Goal: Task Accomplishment & Management: Use online tool/utility

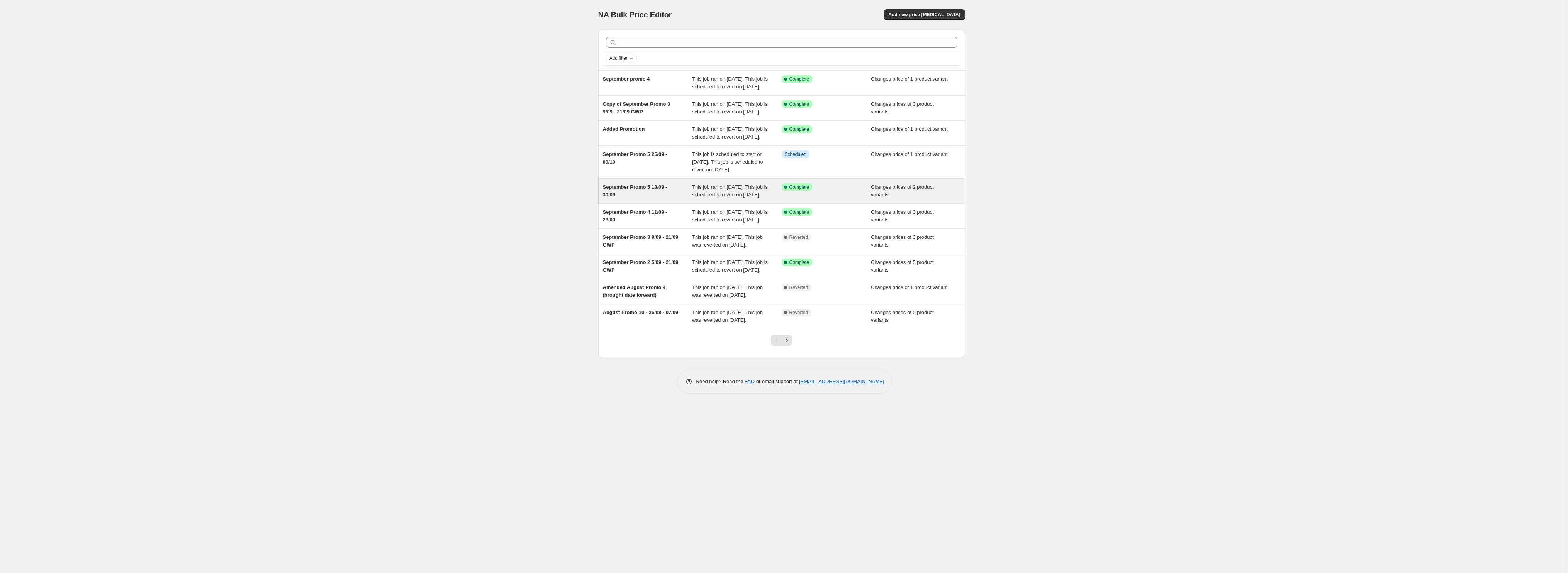
click at [663, 199] on div "September Promo 5 18/09 - 30/09" at bounding box center [647, 190] width 89 height 15
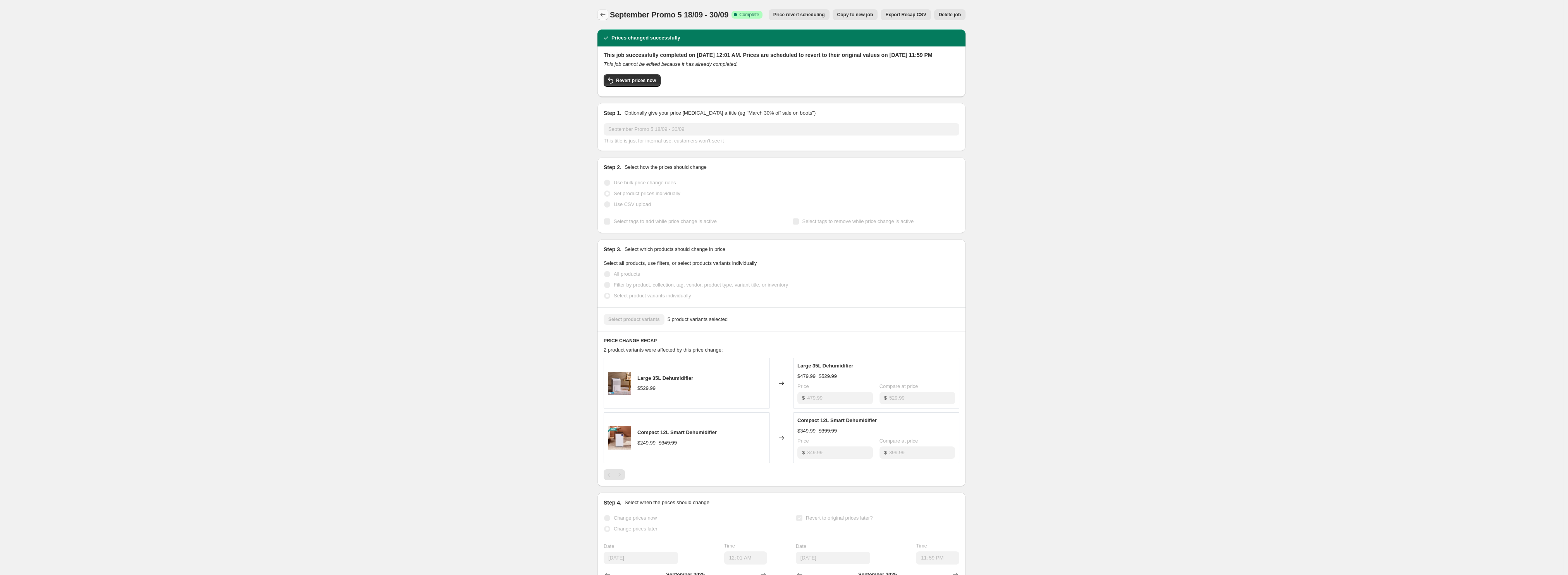
click at [605, 14] on icon "Price change jobs" at bounding box center [603, 15] width 8 height 8
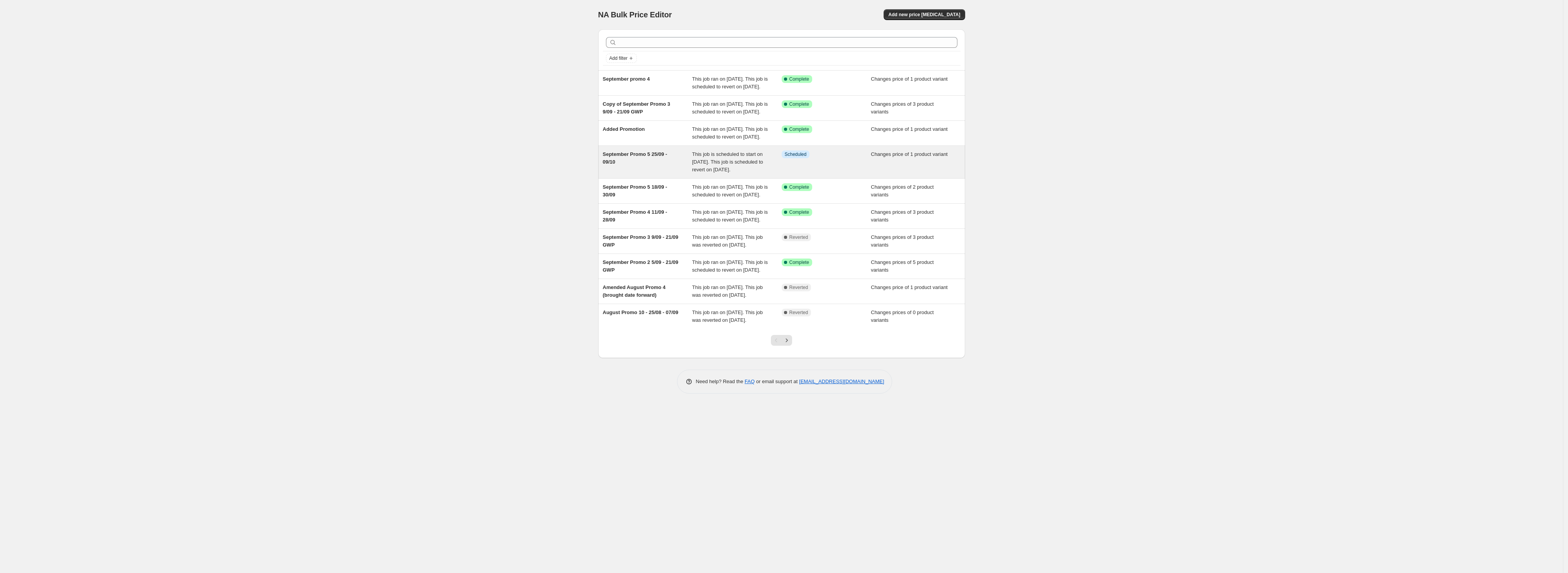
click at [664, 174] on div "September Promo 5 25/09 - 09/10" at bounding box center [647, 162] width 89 height 23
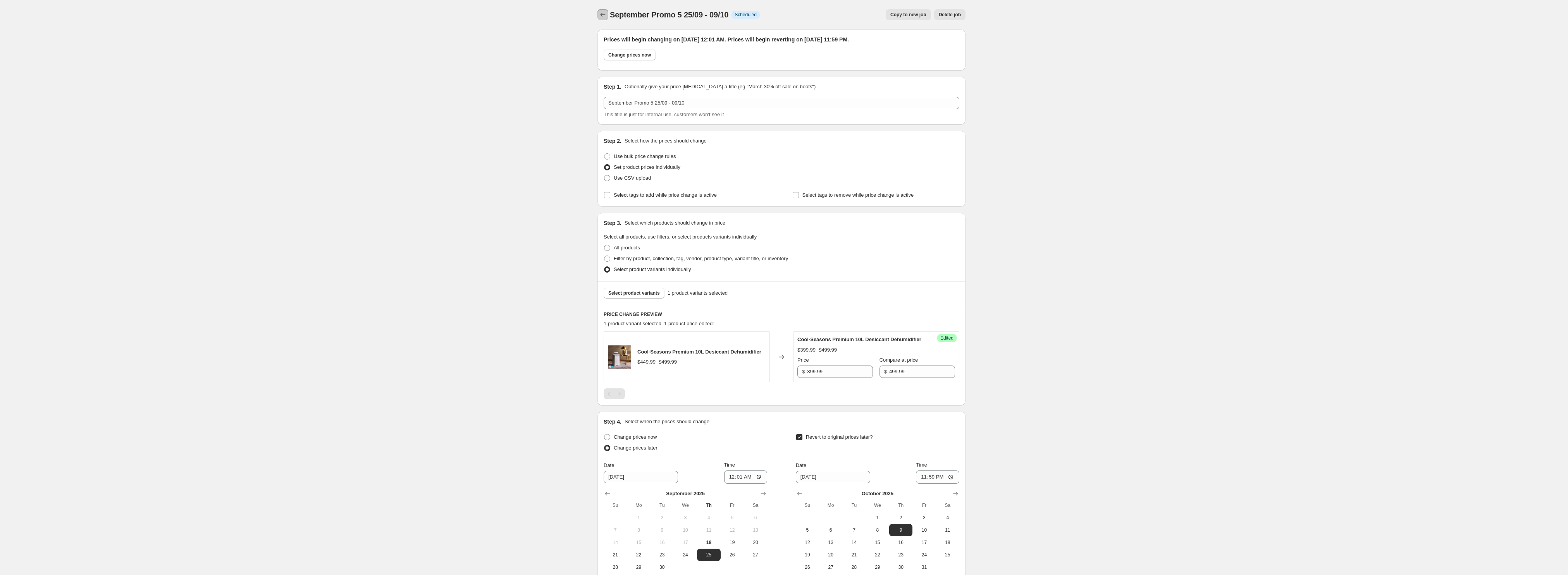
click at [608, 19] on button "Price change jobs" at bounding box center [603, 15] width 11 height 11
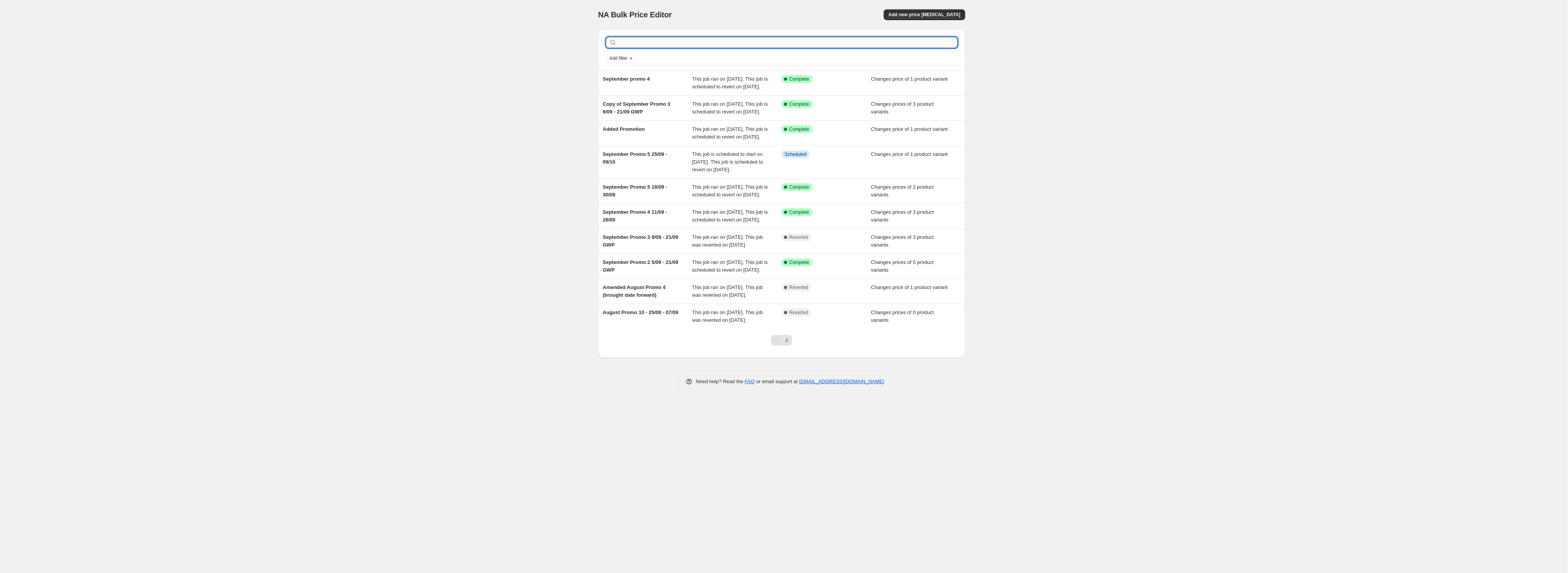
click at [681, 39] on input "text" at bounding box center [788, 43] width 339 height 11
click at [661, 199] on div "September Promo 5 18/09 - 30/09" at bounding box center [647, 190] width 89 height 15
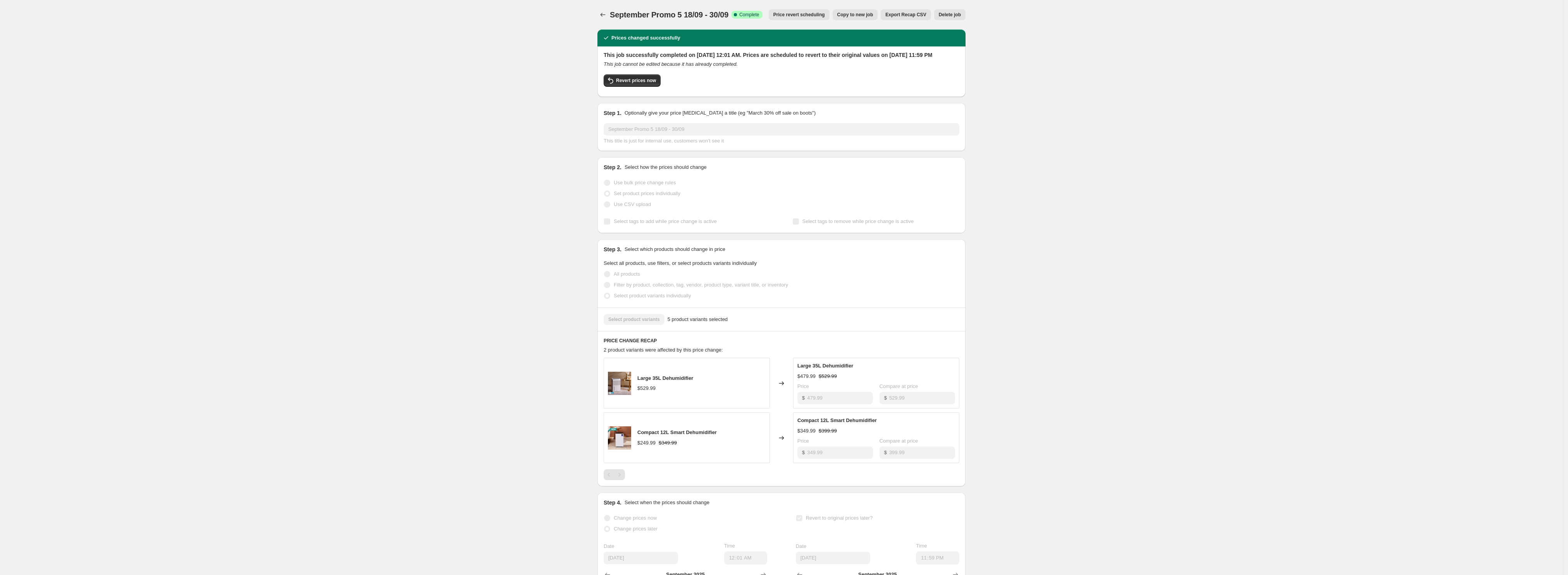
click at [871, 14] on span "Copy to new job" at bounding box center [855, 15] width 36 height 6
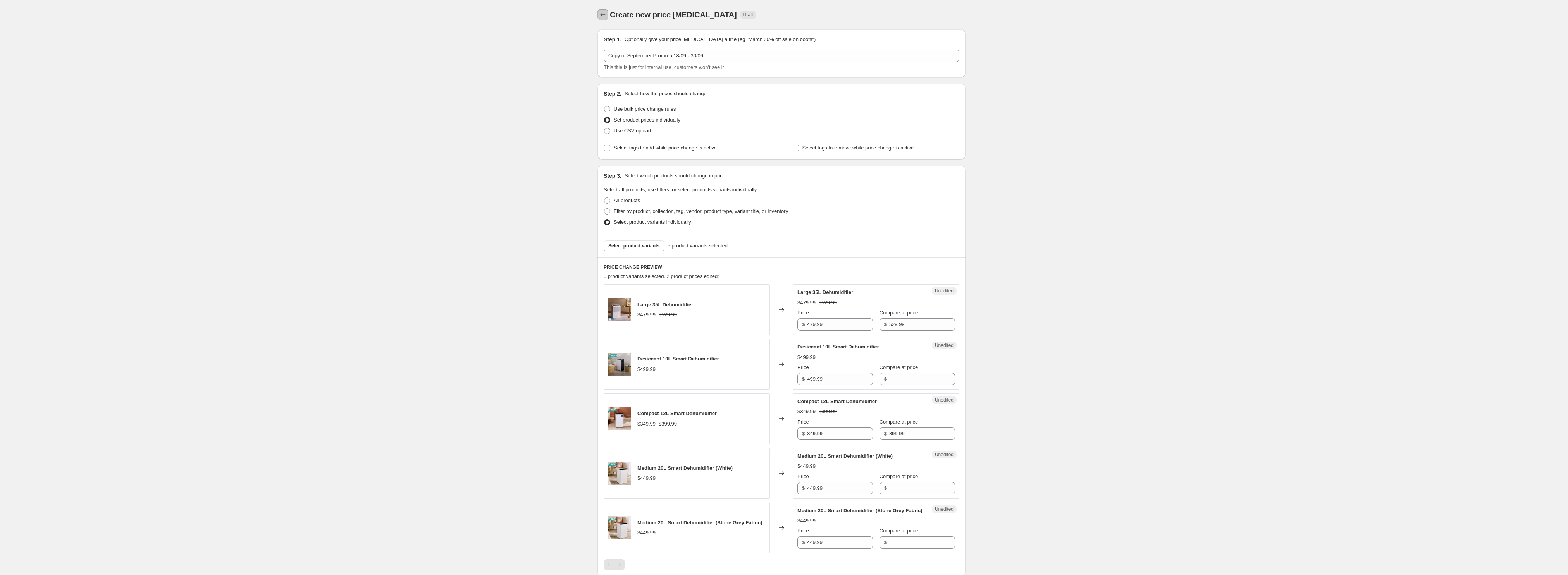
click at [604, 13] on icon "Price change jobs" at bounding box center [603, 15] width 8 height 8
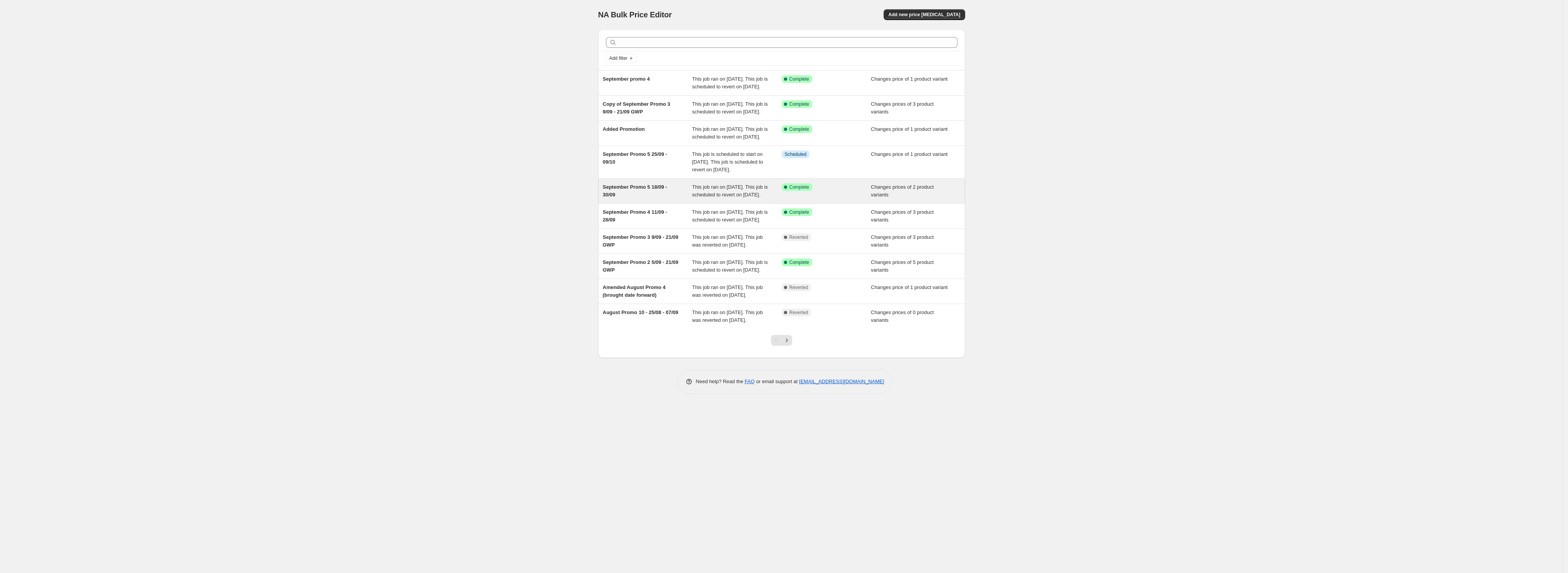
click at [639, 199] on div "September Promo 5 18/09 - 30/09" at bounding box center [647, 190] width 89 height 15
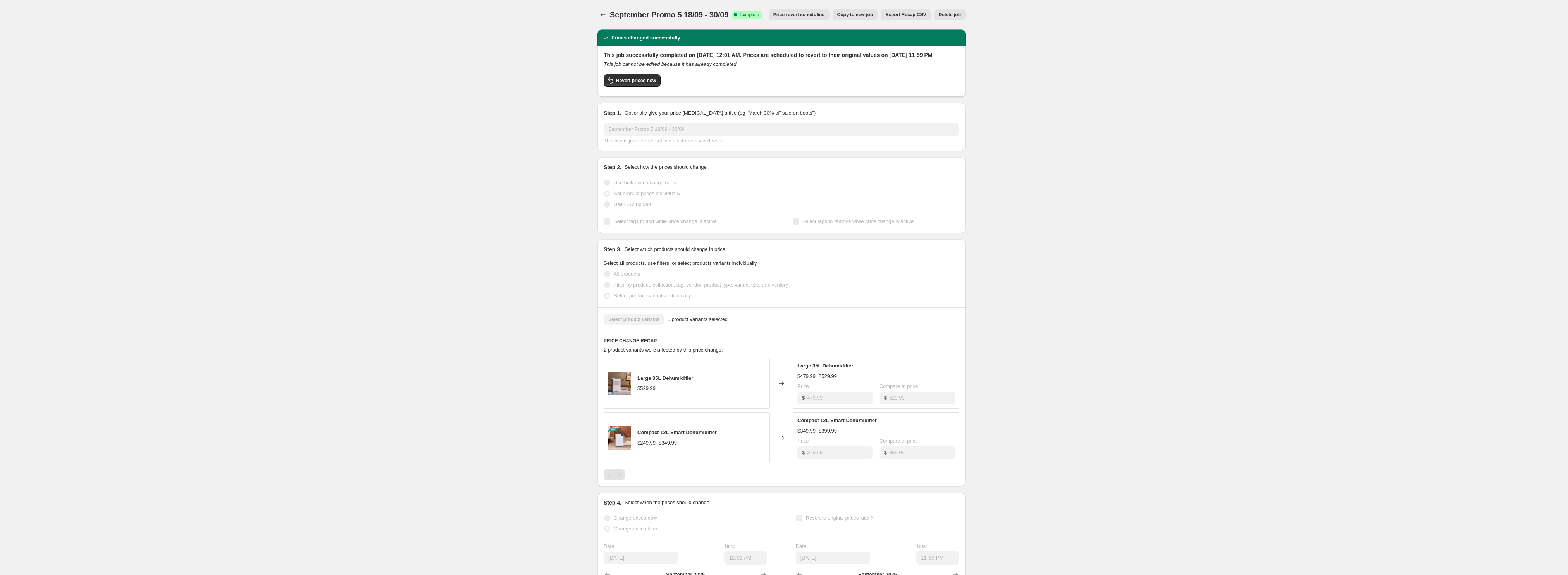
click at [851, 13] on span "Copy to new job" at bounding box center [855, 15] width 36 height 6
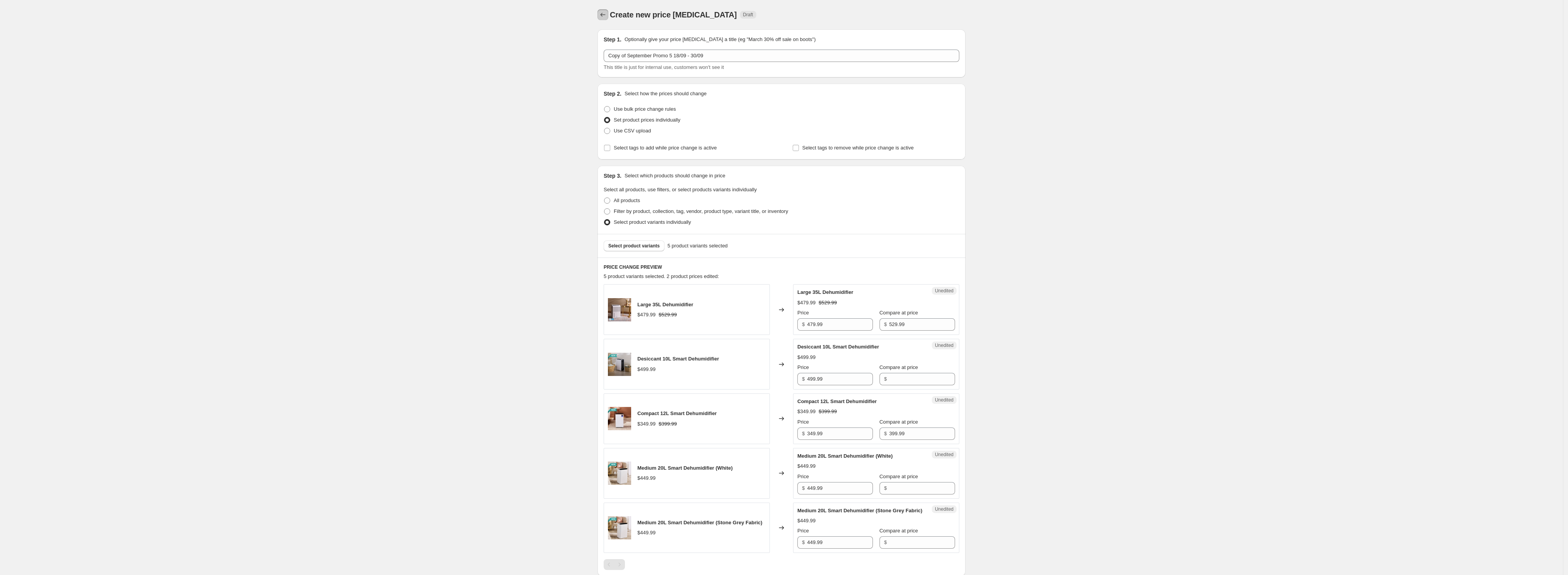
click at [608, 20] on button "Price change jobs" at bounding box center [603, 15] width 11 height 11
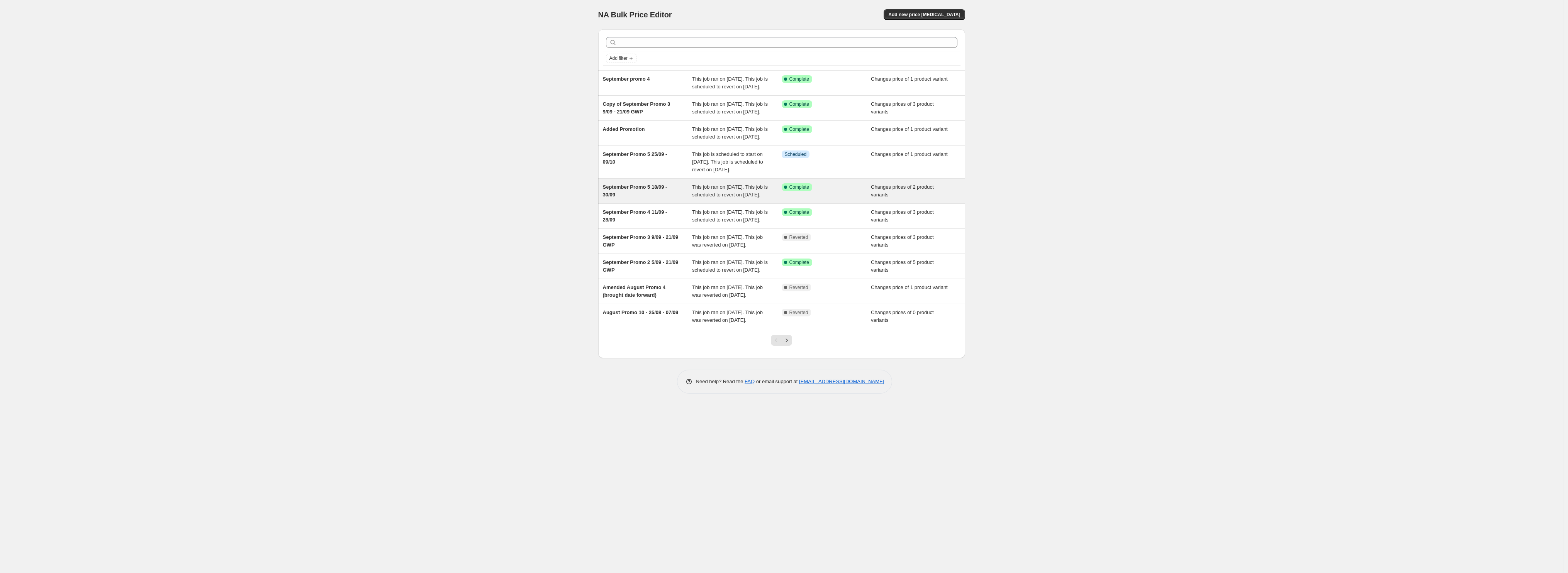
click at [737, 198] on span "This job ran on [DATE]. This job is scheduled to revert on [DATE]." at bounding box center [730, 191] width 75 height 13
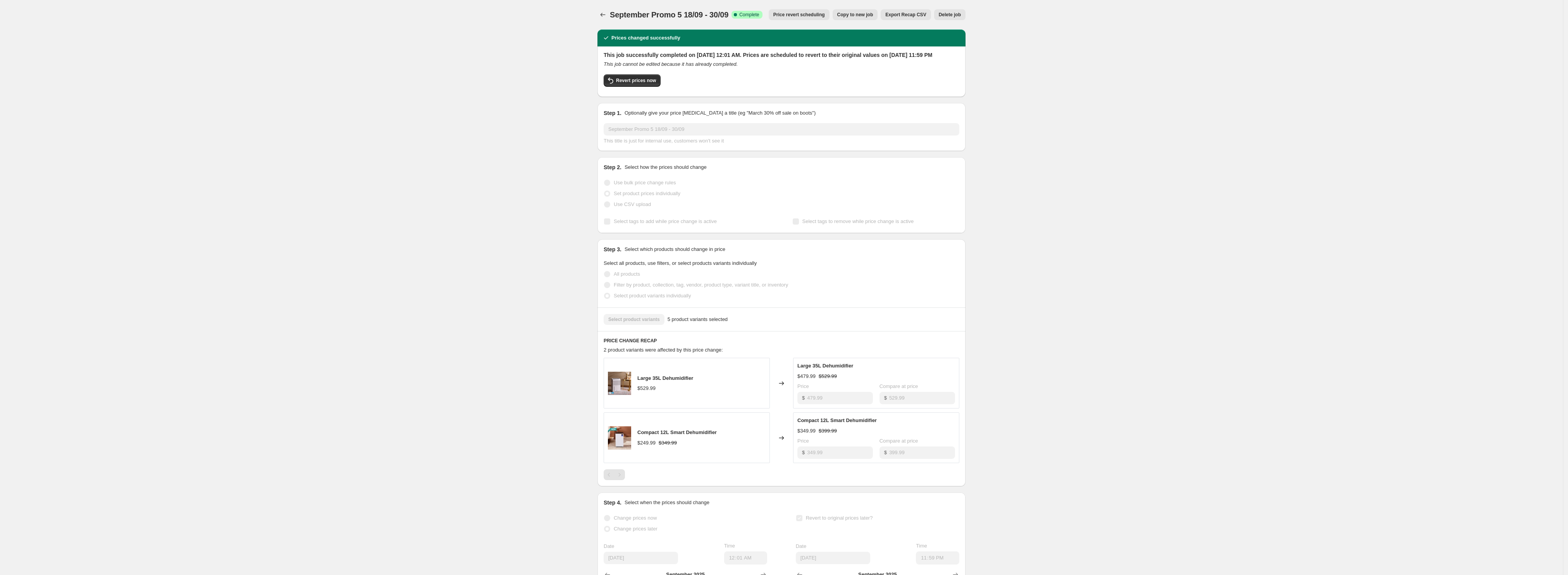
click at [862, 18] on span "Copy to new job" at bounding box center [855, 15] width 36 height 6
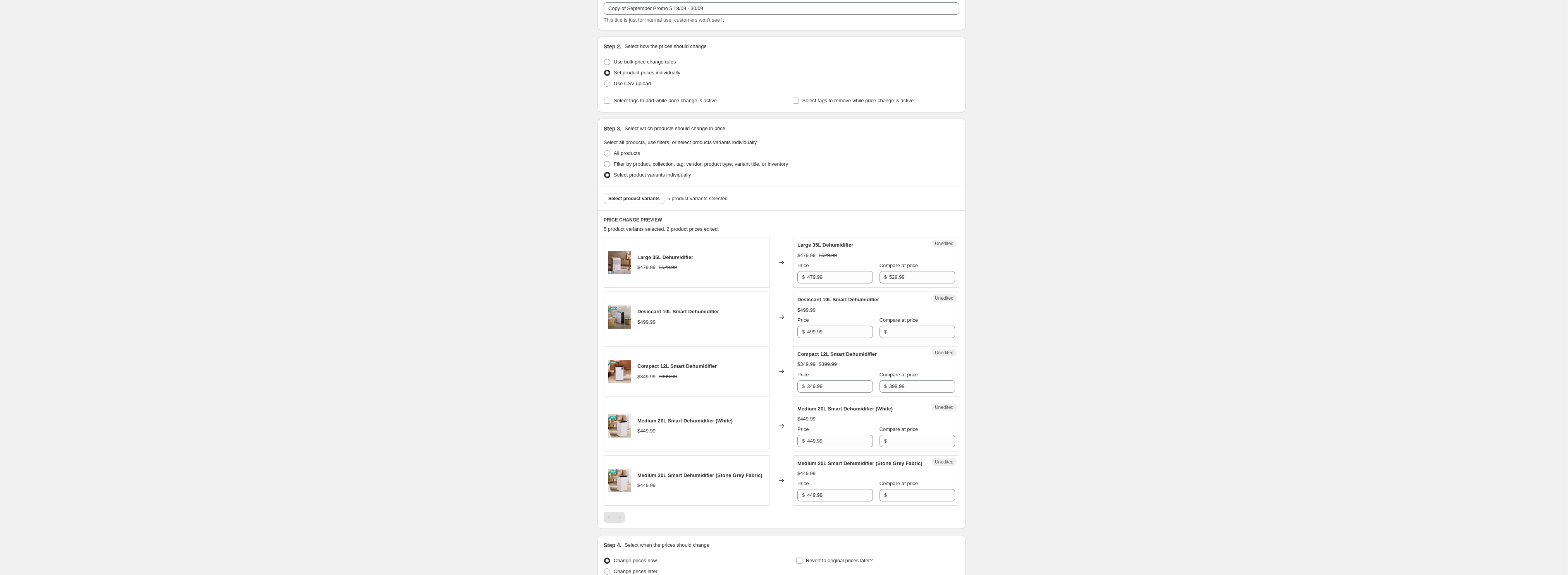
scroll to position [130, 0]
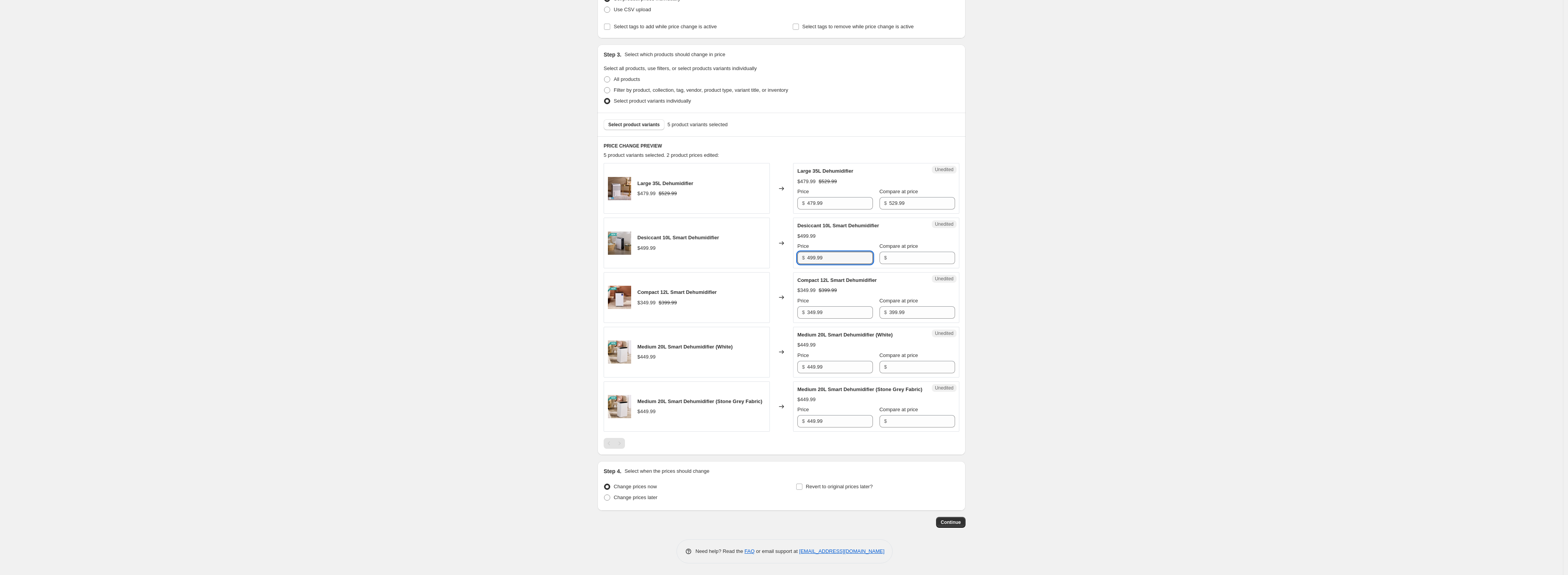
drag, startPoint x: 829, startPoint y: 248, endPoint x: 778, endPoint y: 258, distance: 52.0
click at [778, 258] on div "Desiccant 10L Smart Dehumidifier $499.99 Changed to Unedited Desiccant 10L Smar…" at bounding box center [782, 243] width 355 height 51
click at [903, 251] on input "Compare at price" at bounding box center [922, 258] width 66 height 12
paste input "499.99"
type input "499.99"
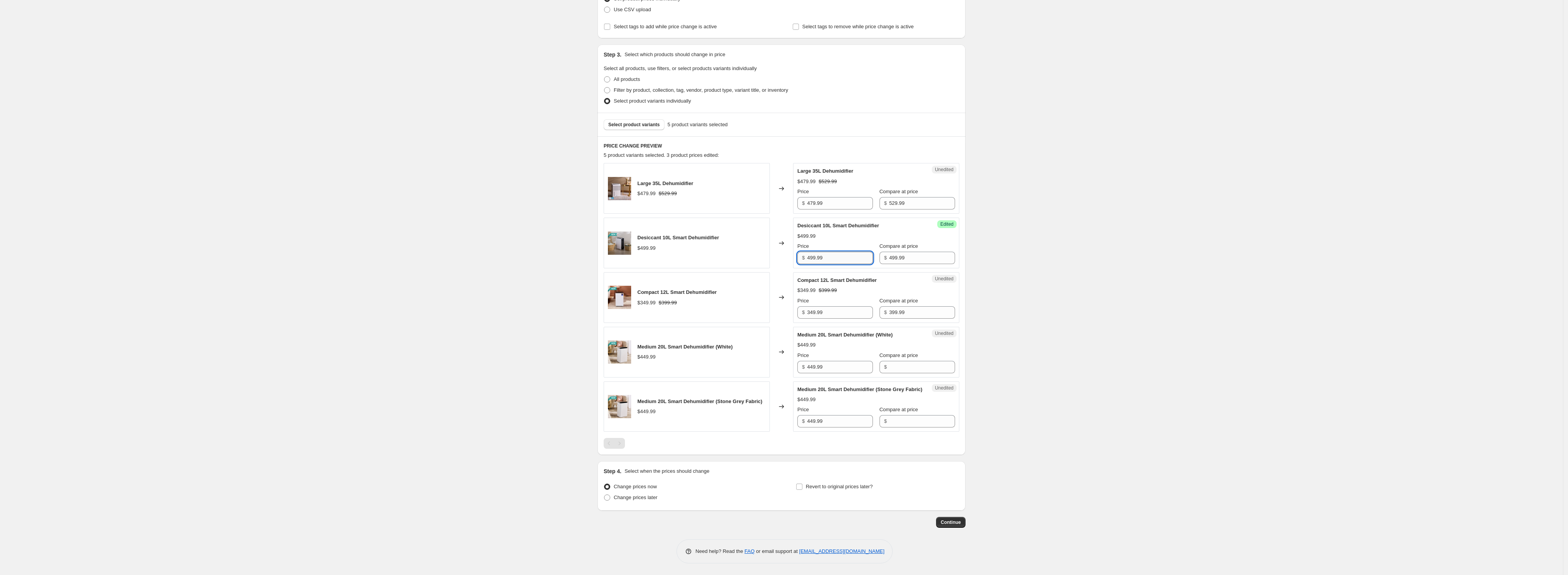
click at [811, 251] on input "499.99" at bounding box center [840, 258] width 66 height 12
click at [811, 251] on input "499.99" at bounding box center [840, 258] width 66 height 12
type input "399.99"
drag, startPoint x: 836, startPoint y: 356, endPoint x: 800, endPoint y: 359, distance: 36.1
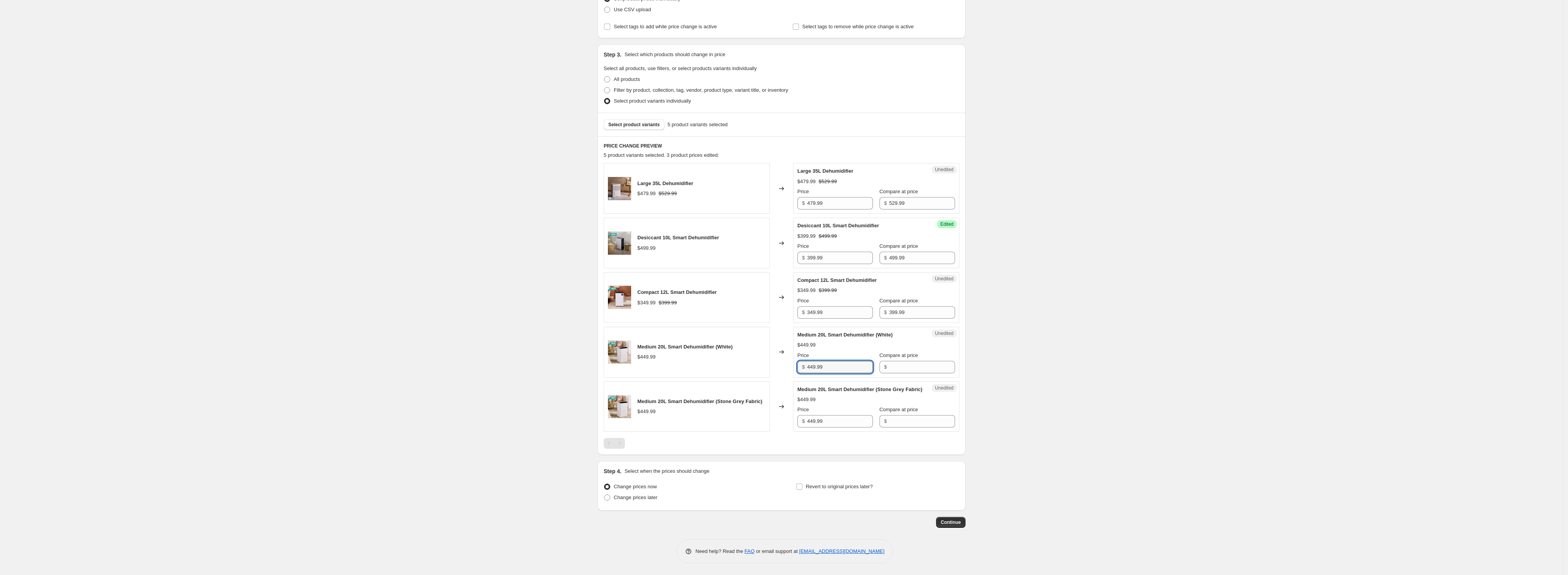
click at [800, 361] on div "$ 449.99" at bounding box center [835, 367] width 76 height 12
click at [913, 361] on input "Compare at price" at bounding box center [922, 367] width 66 height 12
paste input "449.99"
type input "449.99"
drag, startPoint x: 841, startPoint y: 419, endPoint x: 791, endPoint y: 421, distance: 50.0
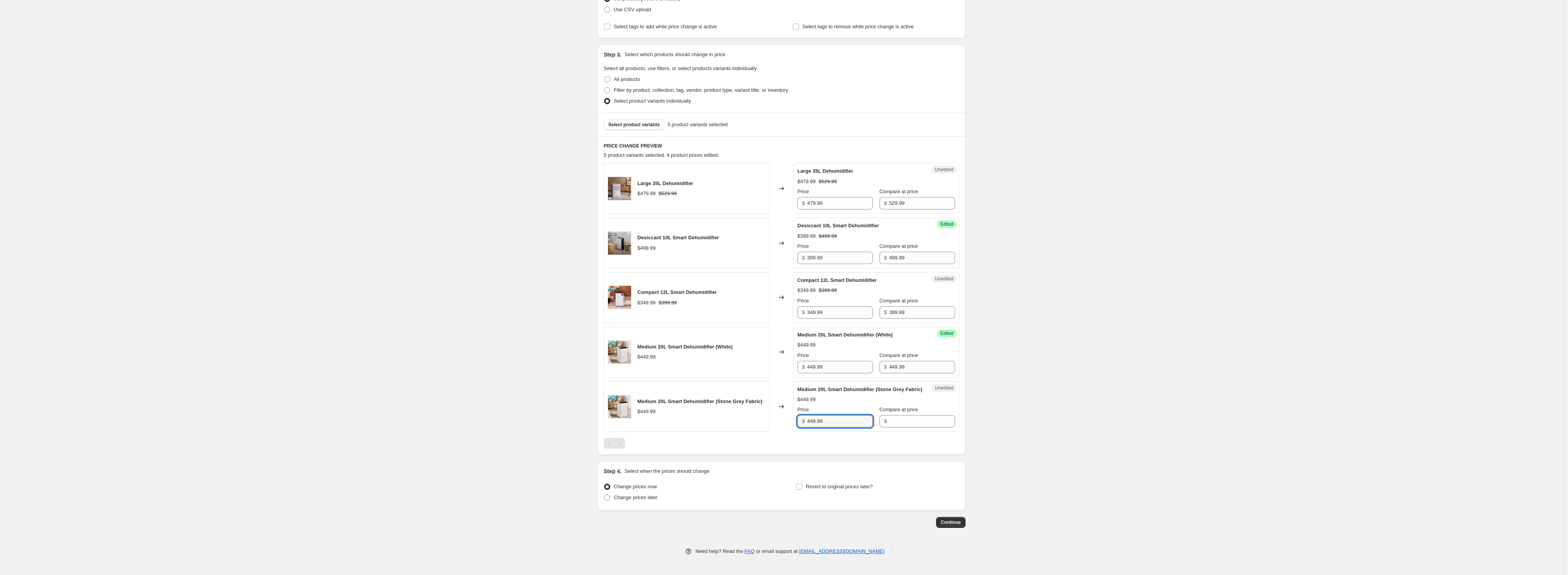
click at [791, 421] on div "Medium 20L Smart Dehumidifier (Stone Grey Fabric) $449.99 Changed to Unedited M…" at bounding box center [782, 407] width 355 height 51
click at [913, 418] on input "Compare at price" at bounding box center [922, 421] width 66 height 12
paste input "449.99"
type input "449.99"
drag, startPoint x: 813, startPoint y: 358, endPoint x: 809, endPoint y: 360, distance: 4.5
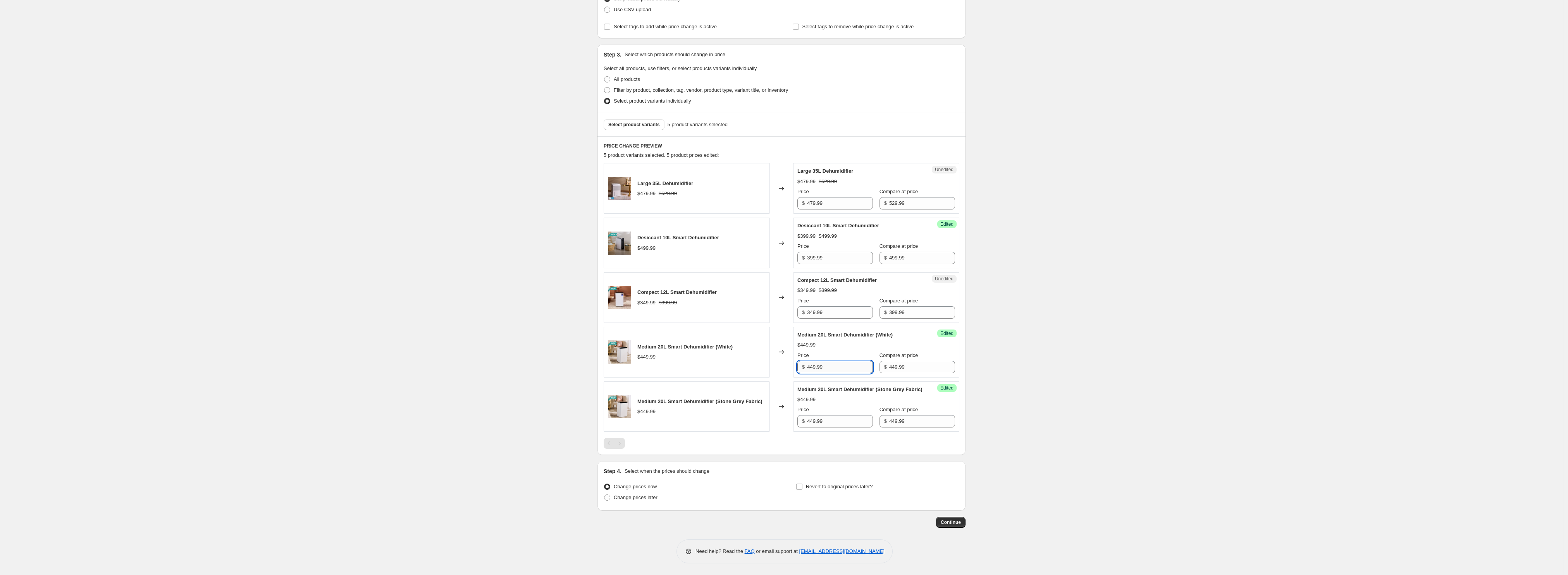
click at [809, 361] on input "449.99" at bounding box center [840, 367] width 66 height 12
type input "379.99"
drag, startPoint x: 816, startPoint y: 420, endPoint x: 810, endPoint y: 419, distance: 6.1
click at [810, 419] on input "449.99" at bounding box center [840, 421] width 66 height 12
type input "379.99"
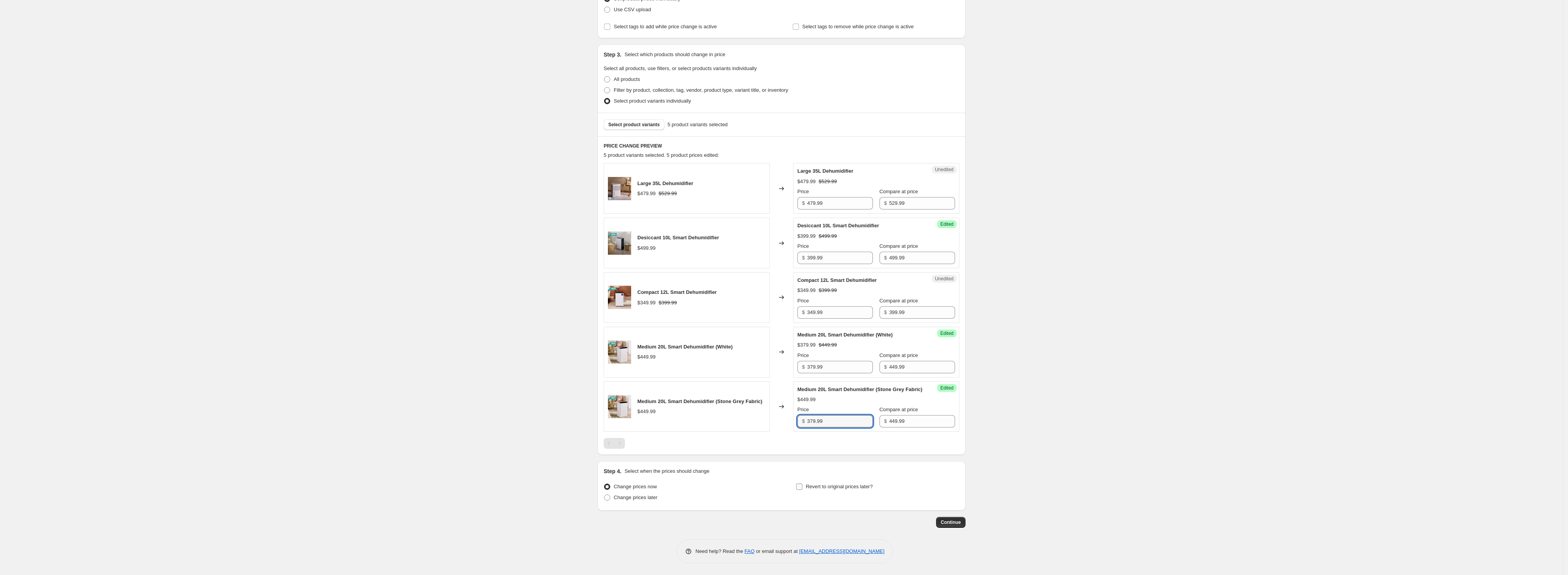
click at [800, 490] on label "Revert to original prices later?" at bounding box center [834, 487] width 77 height 11
click at [800, 490] on input "Revert to original prices later?" at bounding box center [799, 486] width 6 height 6
checkbox input "true"
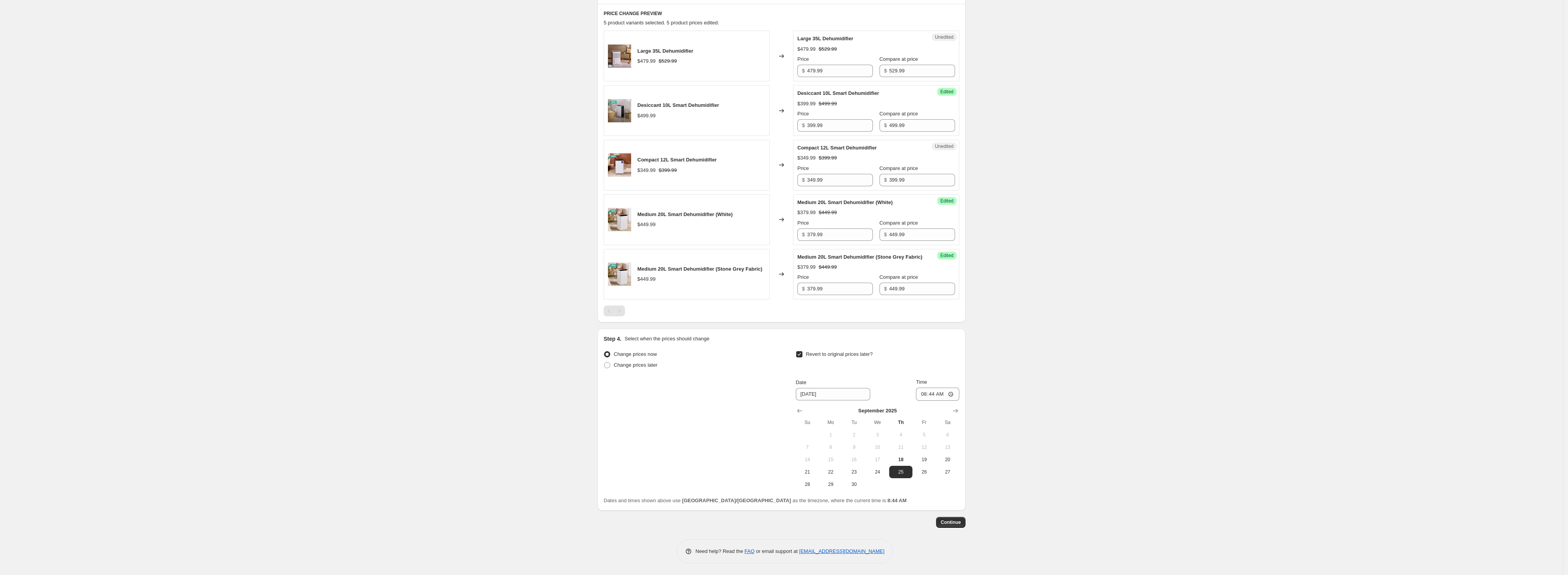
scroll to position [262, 0]
click at [852, 488] on button "30" at bounding box center [854, 485] width 23 height 12
type input "[DATE]"
click at [924, 397] on input "08:44" at bounding box center [937, 394] width 43 height 13
type input "23:59"
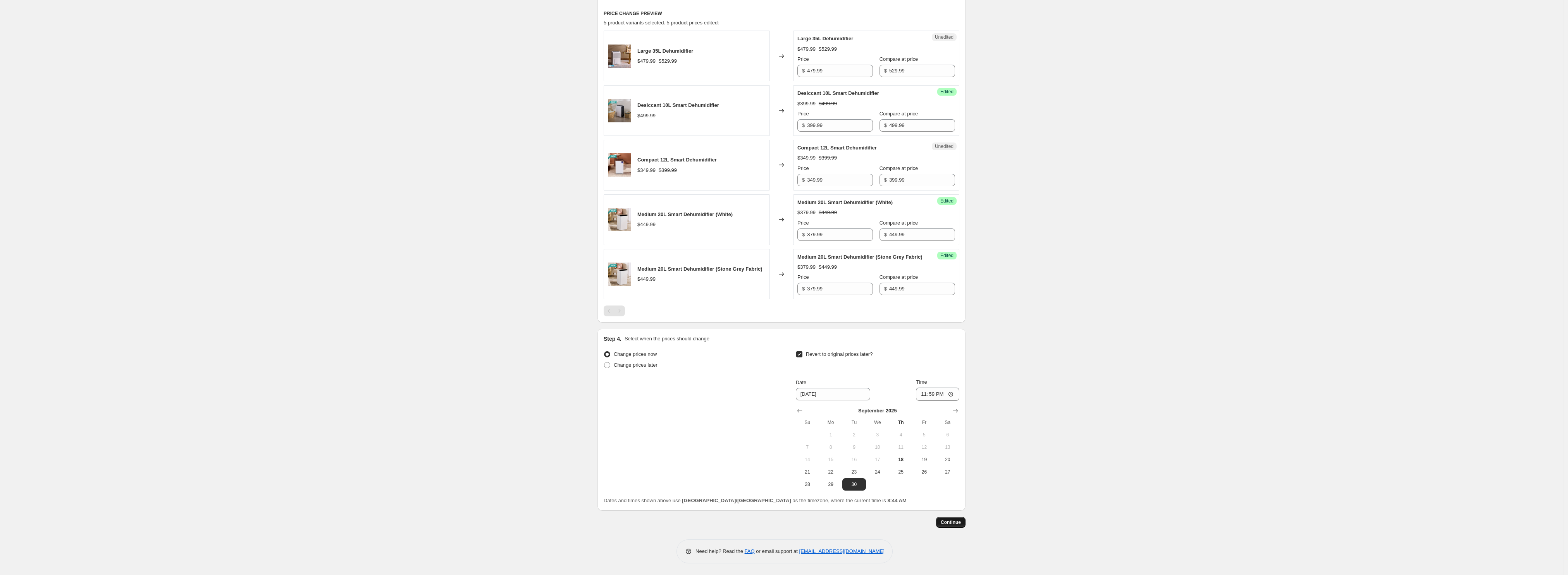
click at [951, 524] on span "Continue" at bounding box center [951, 523] width 20 height 6
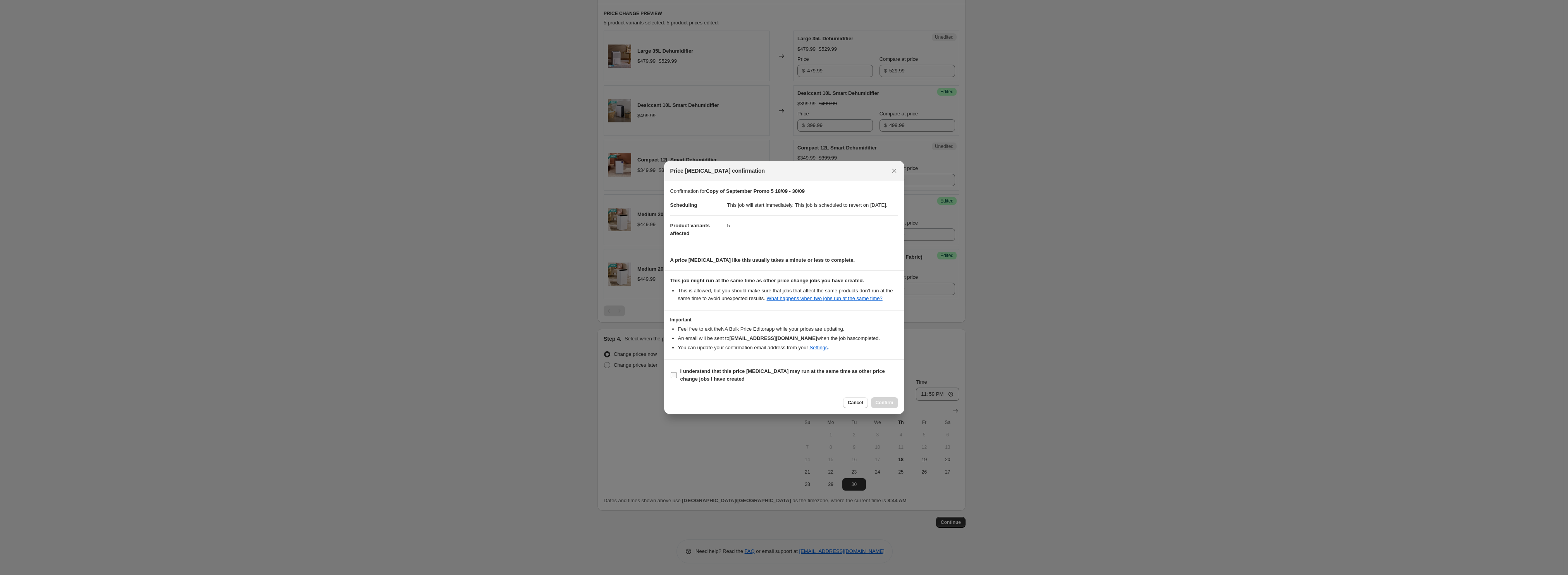
click at [750, 378] on b "I understand that this price [MEDICAL_DATA] may run at the same time as other p…" at bounding box center [782, 375] width 205 height 13
click at [677, 378] on input "I understand that this price [MEDICAL_DATA] may run at the same time as other p…" at bounding box center [673, 375] width 6 height 6
checkbox input "true"
click at [882, 403] on button "Confirm" at bounding box center [884, 403] width 27 height 11
